Goal: Information Seeking & Learning: Learn about a topic

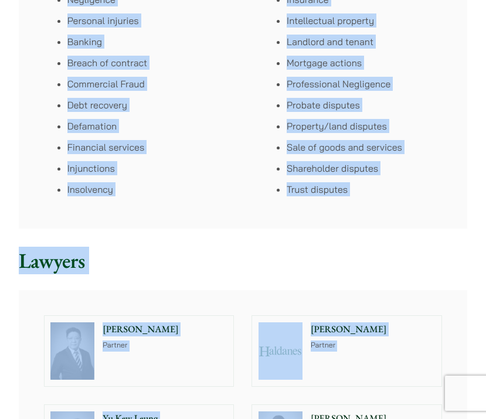
scroll to position [795, 0]
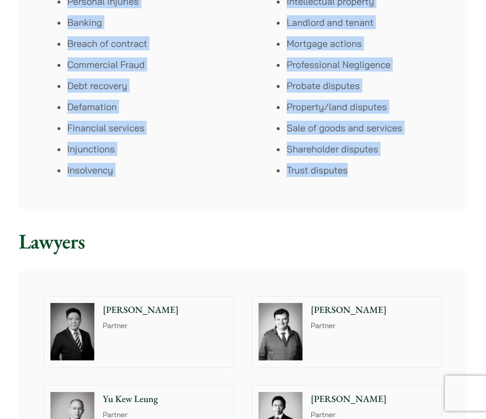
drag, startPoint x: 39, startPoint y: 54, endPoint x: 365, endPoint y: 195, distance: 355.3
copy div "Haldanes has a highly experienced team of civil litigation lawyers focusing on …"
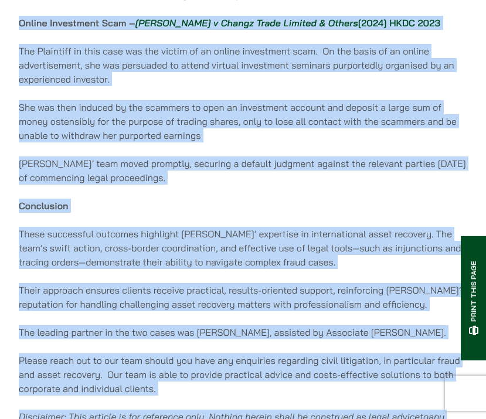
scroll to position [878, 0]
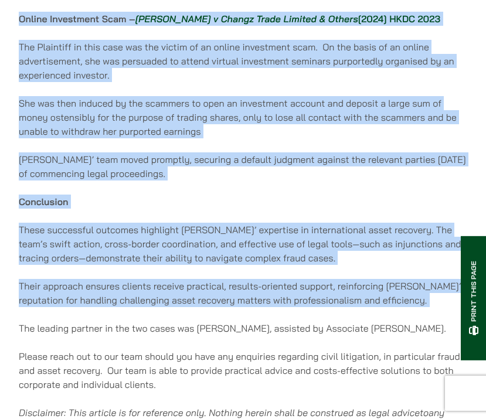
drag, startPoint x: 19, startPoint y: 123, endPoint x: 408, endPoint y: 283, distance: 420.6
copy div "Online Investment Scam – Peng Xulei v Changz Trade Limited & Others [2024] HKDC…"
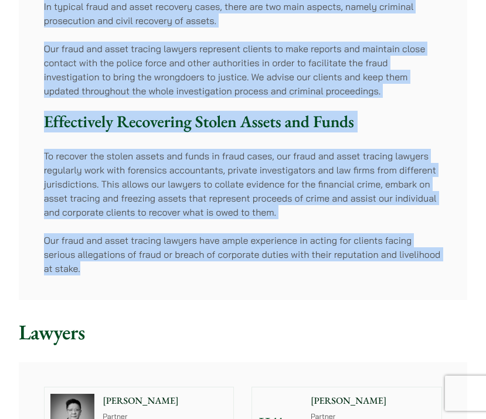
scroll to position [63, 0]
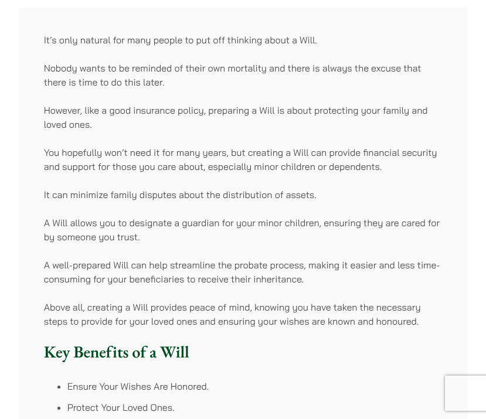
scroll to position [185, 0]
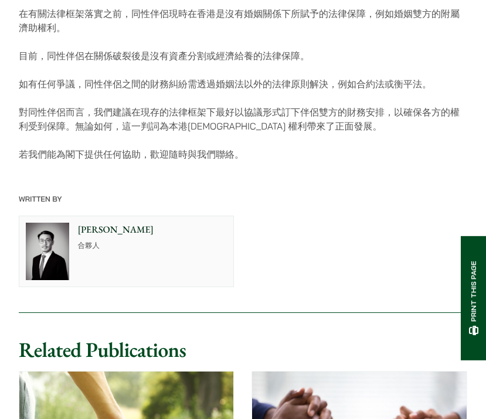
scroll to position [673, 0]
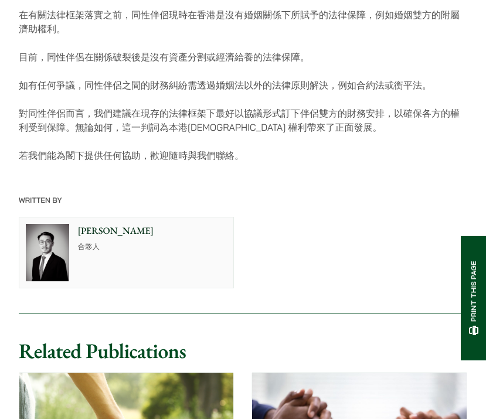
click at [115, 242] on p "合夥人" at bounding box center [153, 247] width 150 height 11
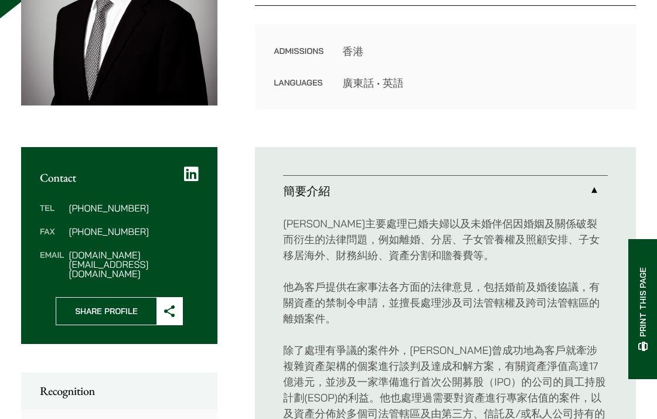
scroll to position [303, 0]
